Goal: Task Accomplishment & Management: Manage account settings

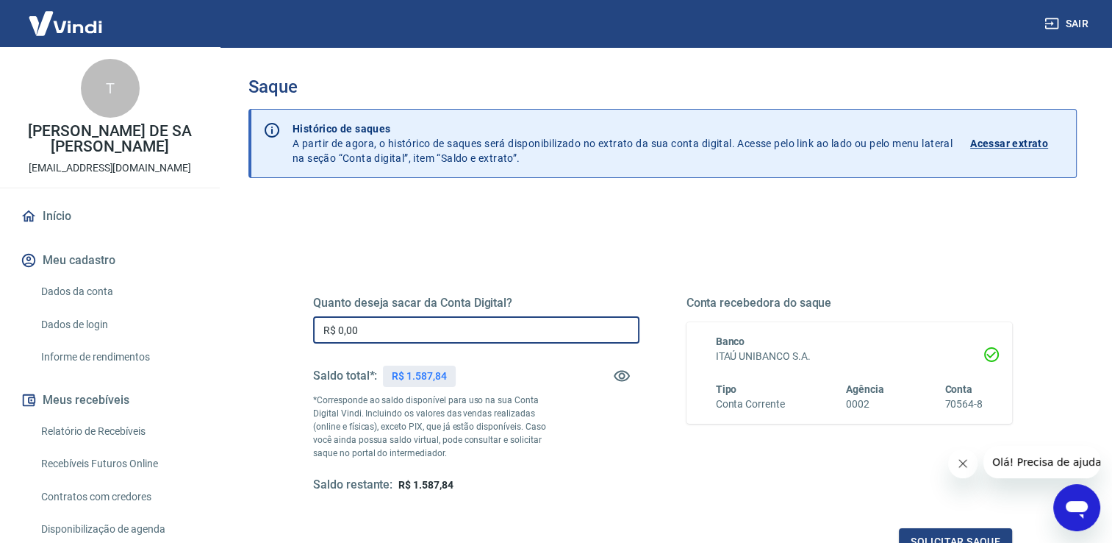
click at [448, 325] on input "R$ 0,00" at bounding box center [476, 329] width 326 height 27
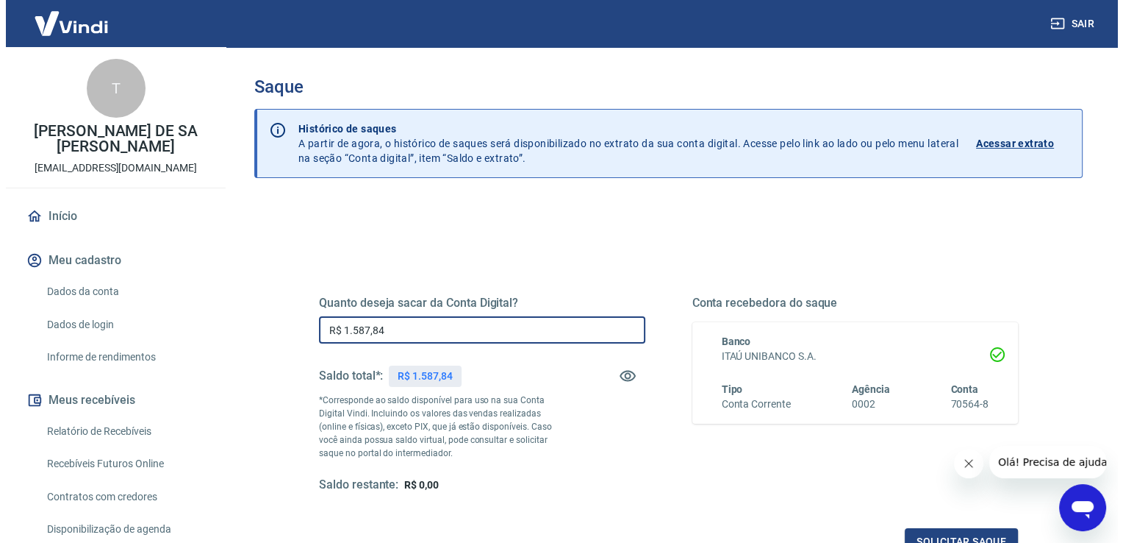
scroll to position [183, 0]
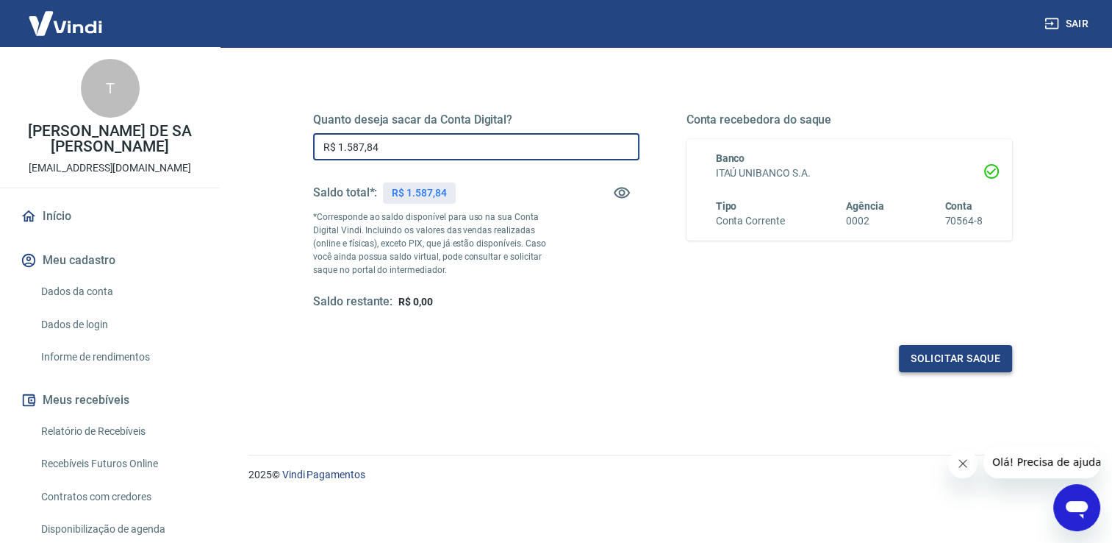
type input "R$ 1.587,84"
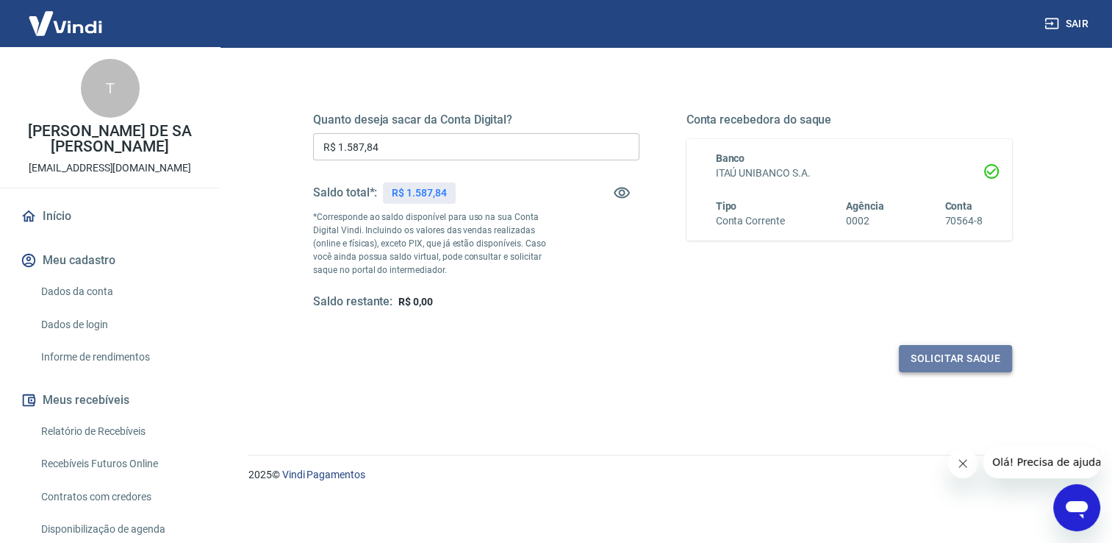
click at [938, 365] on button "Solicitar saque" at bounding box center [955, 358] width 113 height 27
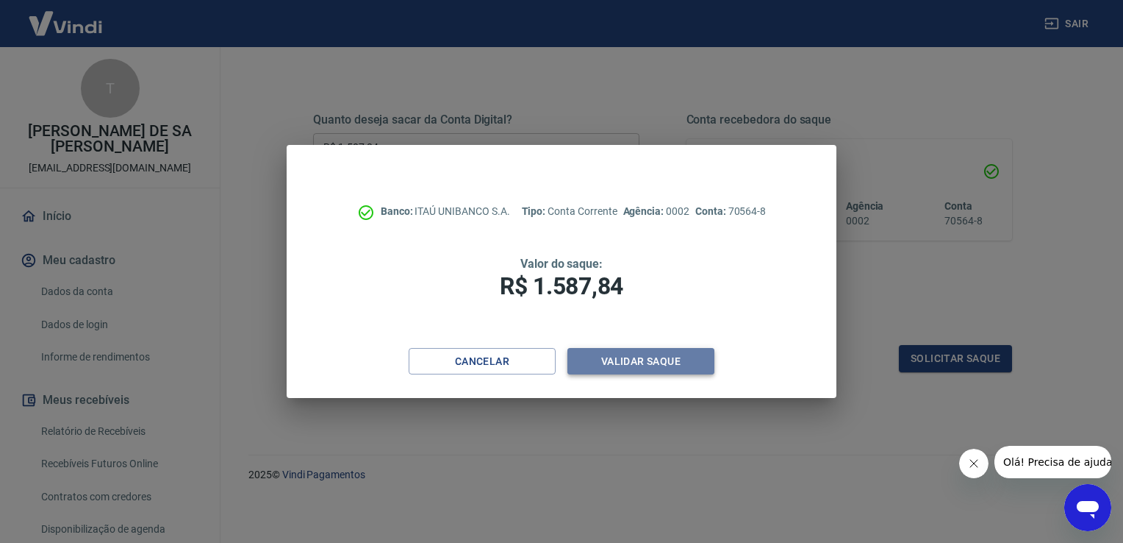
click at [676, 356] on button "Validar saque" at bounding box center [641, 361] width 147 height 27
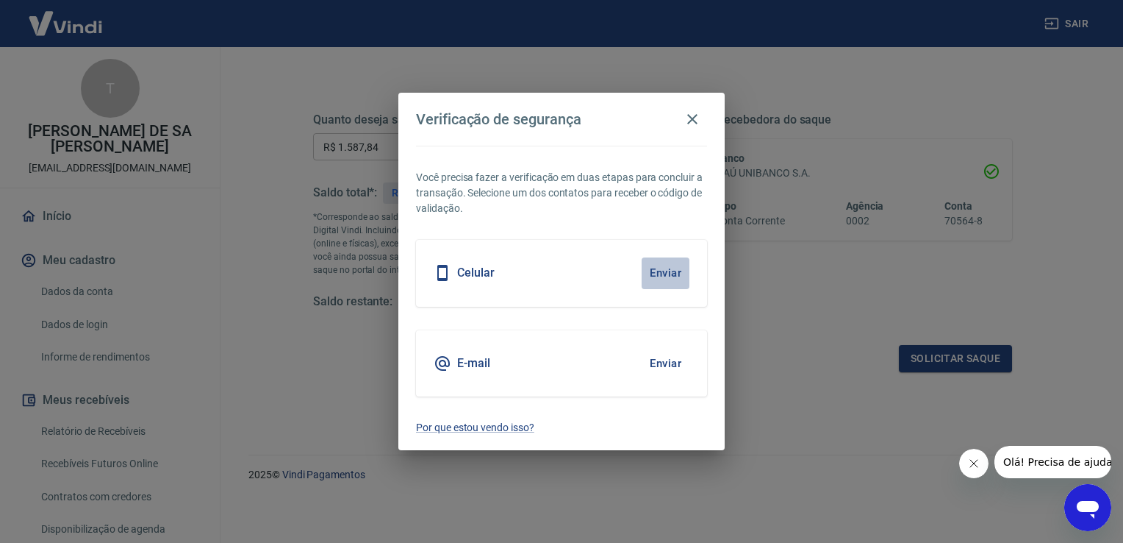
click at [662, 277] on button "Enviar" at bounding box center [666, 272] width 48 height 31
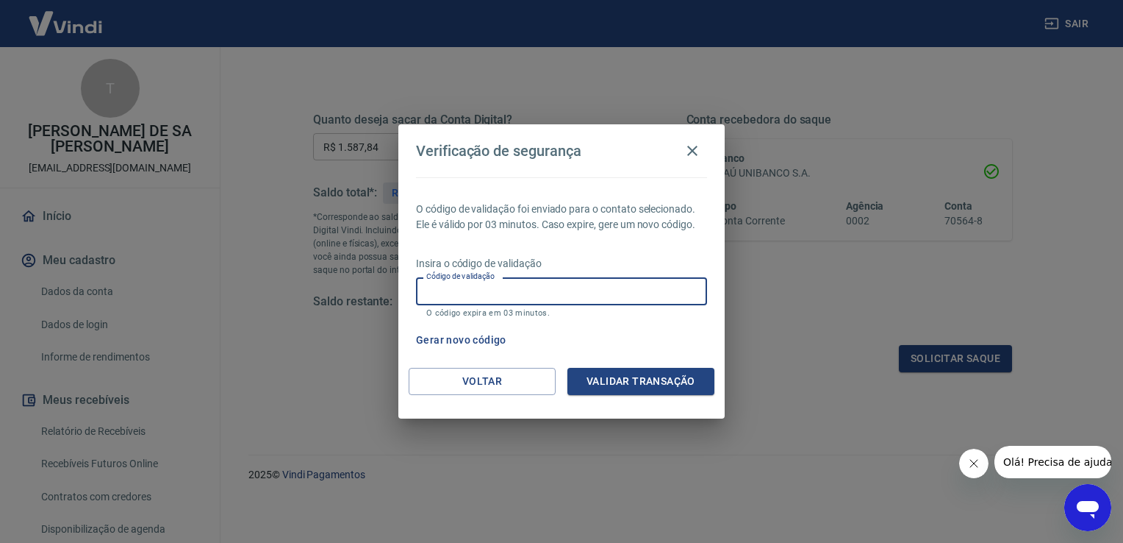
click at [604, 284] on input "Código de validação" at bounding box center [561, 290] width 291 height 27
type input "260116"
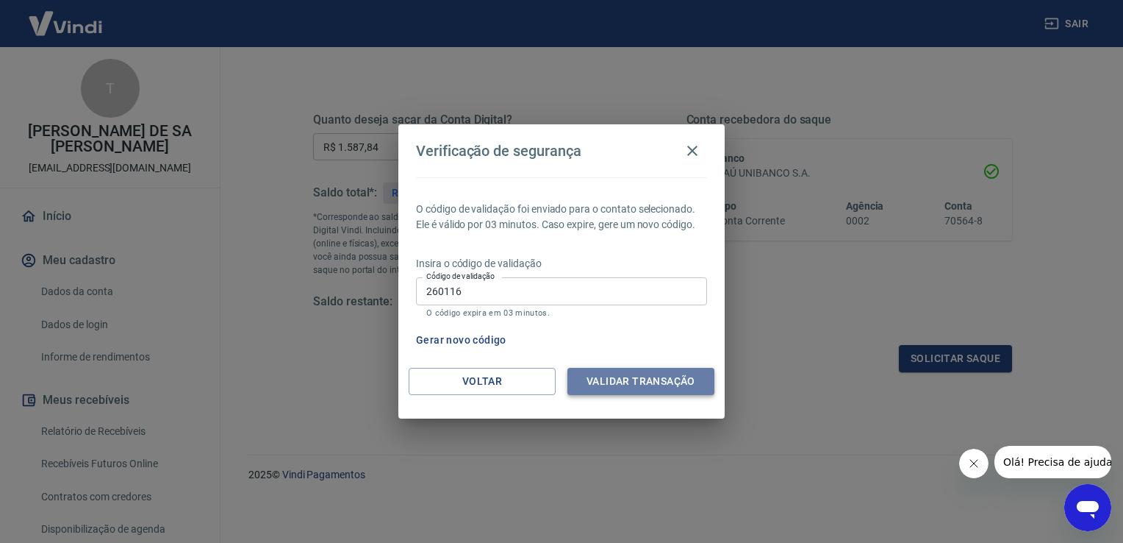
click at [629, 383] on button "Validar transação" at bounding box center [641, 381] width 147 height 27
